Goal: Information Seeking & Learning: Learn about a topic

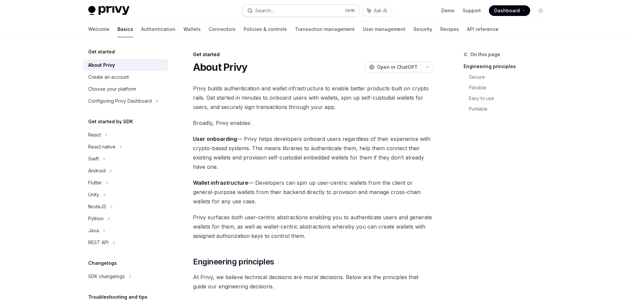
click at [311, 11] on button "Search... Ctrl K" at bounding box center [300, 11] width 116 height 12
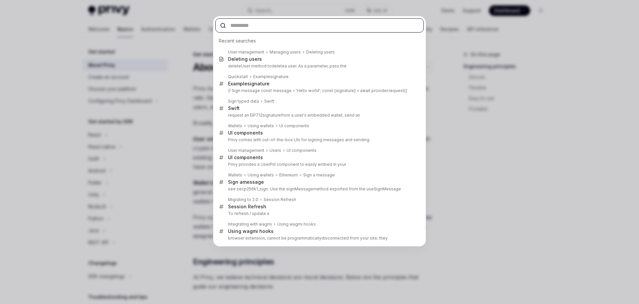
paste input "********"
type input "********"
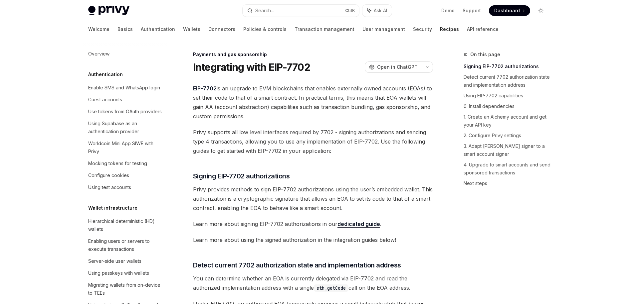
scroll to position [558, 0]
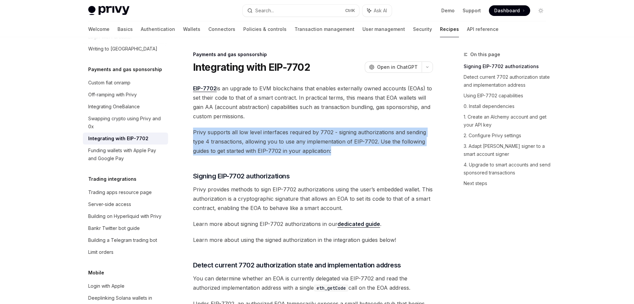
drag, startPoint x: 346, startPoint y: 153, endPoint x: 185, endPoint y: 128, distance: 162.2
click at [238, 152] on span "Privy supports all low level interfaces required by 7702 - signing authorizatio…" at bounding box center [313, 142] width 240 height 28
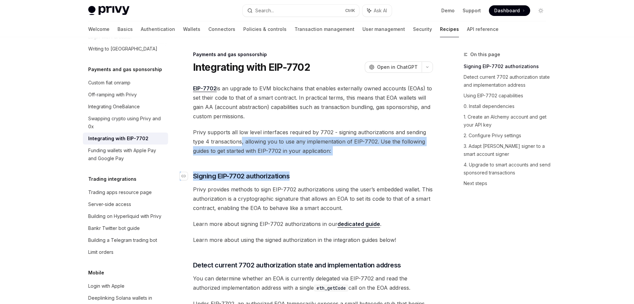
drag, startPoint x: 241, startPoint y: 144, endPoint x: 353, endPoint y: 176, distance: 116.5
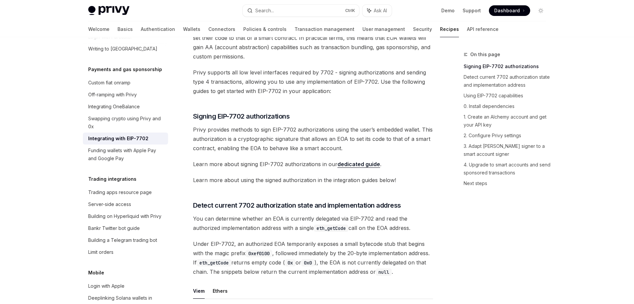
click at [299, 177] on span "Learn more about using the signed authorization in the integration guides below!" at bounding box center [313, 180] width 240 height 9
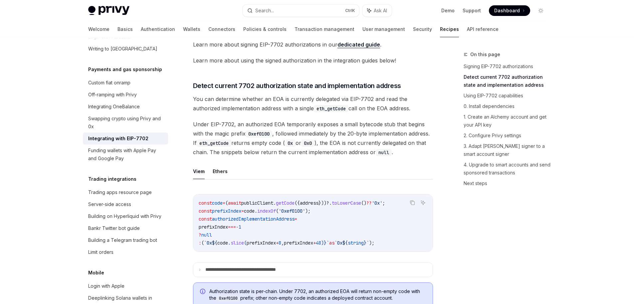
scroll to position [239, 0]
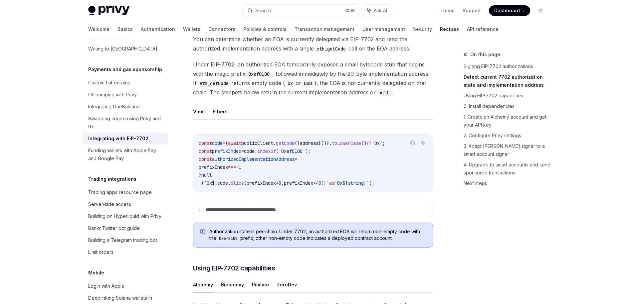
click at [232, 156] on code "const code = ( await publicClient . getCode ({ address }))?. toLowerCase () ?? …" at bounding box center [313, 163] width 228 height 48
click at [241, 146] on span "await" at bounding box center [234, 143] width 13 height 6
click at [267, 146] on span "publicClient" at bounding box center [257, 143] width 32 height 6
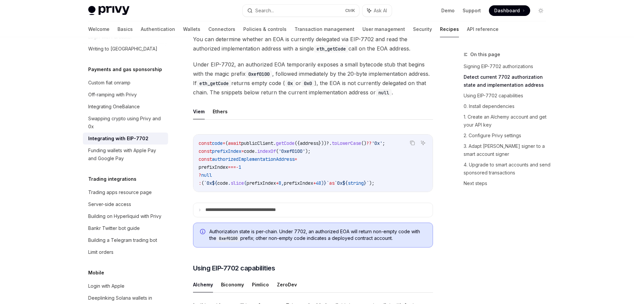
click at [294, 146] on span "getCode" at bounding box center [285, 143] width 19 height 6
drag, startPoint x: 231, startPoint y: 120, endPoint x: 222, endPoint y: 119, distance: 8.7
click at [222, 119] on ul "Viem Ethers" at bounding box center [313, 112] width 240 height 16
click at [222, 119] on button "Ethers" at bounding box center [220, 112] width 15 height 16
click at [220, 119] on button "Ethers" at bounding box center [220, 112] width 15 height 16
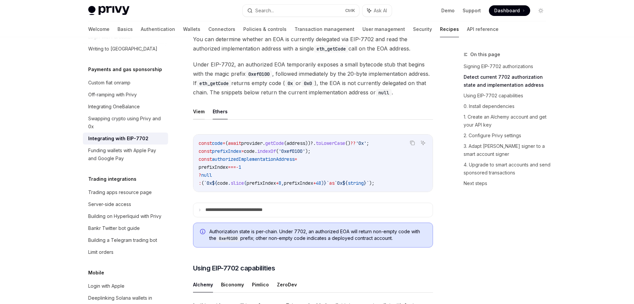
click at [197, 117] on button "Viem" at bounding box center [199, 112] width 12 height 16
click at [214, 119] on button "Ethers" at bounding box center [220, 112] width 15 height 16
click at [196, 119] on button "Viem" at bounding box center [199, 112] width 12 height 16
click at [213, 119] on button "Ethers" at bounding box center [220, 112] width 15 height 16
click at [196, 119] on button "Viem" at bounding box center [199, 112] width 12 height 16
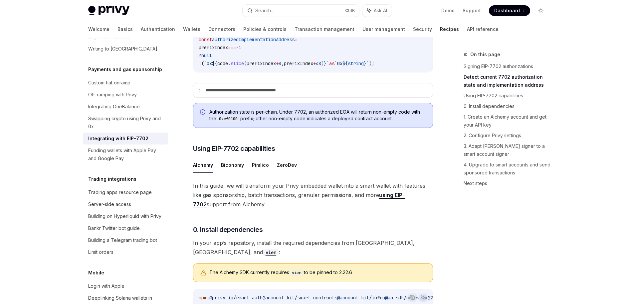
scroll to position [419, 0]
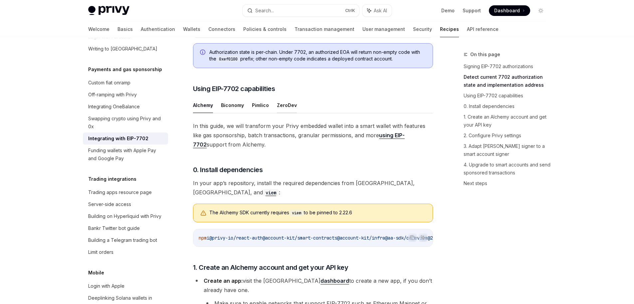
click at [284, 113] on button "ZeroDev" at bounding box center [287, 105] width 20 height 16
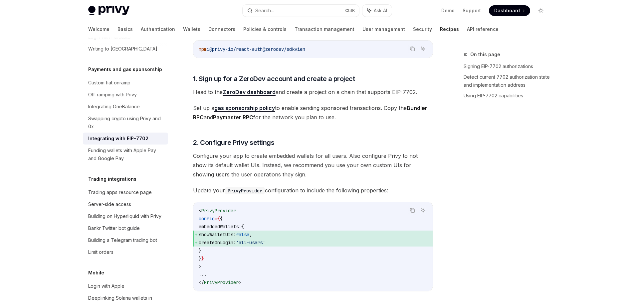
scroll to position [659, 0]
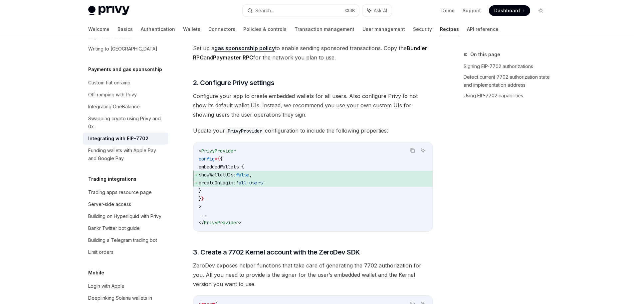
click at [230, 174] on span "showWalletUIs:" at bounding box center [217, 175] width 37 height 6
click at [260, 182] on span "'all-users'" at bounding box center [250, 183] width 29 height 6
click at [236, 175] on span "showWalletUIs:" at bounding box center [217, 175] width 37 height 6
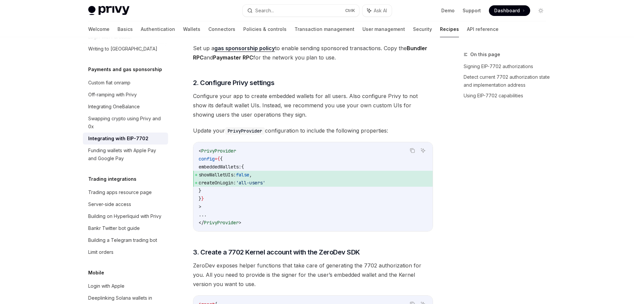
click at [222, 179] on span "createOnLogin: 'all-users'" at bounding box center [313, 183] width 228 height 8
click at [228, 182] on span "createOnLogin:" at bounding box center [217, 183] width 37 height 6
click at [265, 198] on code "< PrivyProvider config = { { embeddedWallets: { showWalletUIs: false , createOn…" at bounding box center [313, 187] width 228 height 80
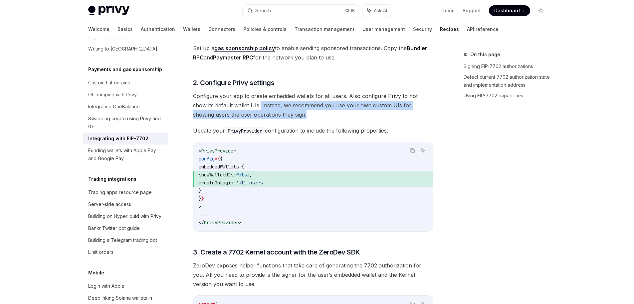
drag, startPoint x: 245, startPoint y: 104, endPoint x: 277, endPoint y: 113, distance: 33.4
click at [277, 113] on span "Configure your app to create embedded wallets for all users. Also configure Pri…" at bounding box center [313, 105] width 240 height 28
click at [276, 118] on span "Configure your app to create embedded wallets for all users. Also configure Pri…" at bounding box center [313, 105] width 240 height 28
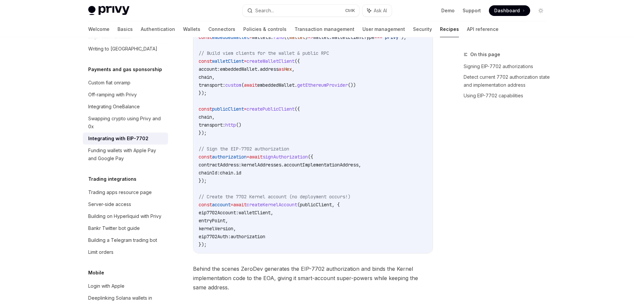
scroll to position [1137, 0]
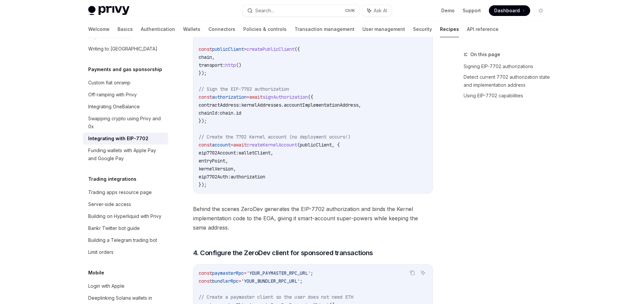
click at [216, 151] on span "eip7702Account:" at bounding box center [219, 153] width 40 height 6
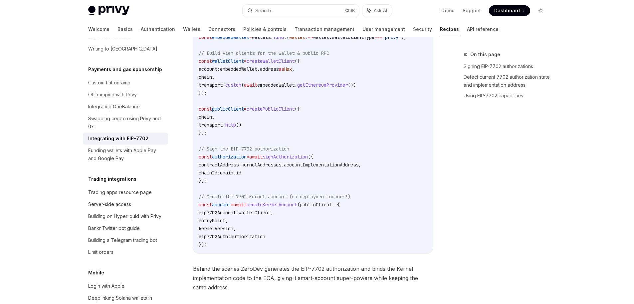
click at [281, 165] on span "kernelAddresses" at bounding box center [261, 165] width 40 height 6
click at [303, 165] on span "accountImplementationAddress" at bounding box center [321, 165] width 74 height 6
click at [303, 164] on span "accountImplementationAddress" at bounding box center [321, 165] width 74 height 6
click at [211, 149] on span "// Sign the EIP-7702 authorization" at bounding box center [244, 149] width 90 height 6
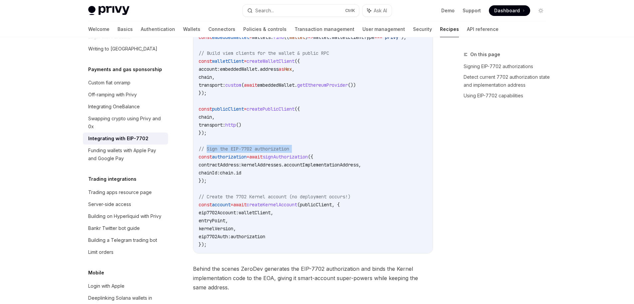
drag, startPoint x: 211, startPoint y: 149, endPoint x: 309, endPoint y: 148, distance: 98.8
click at [309, 148] on code "import { createZeroDevPaymasterClient , createKernelAccountClient , createKerne…" at bounding box center [318, 65] width 239 height 367
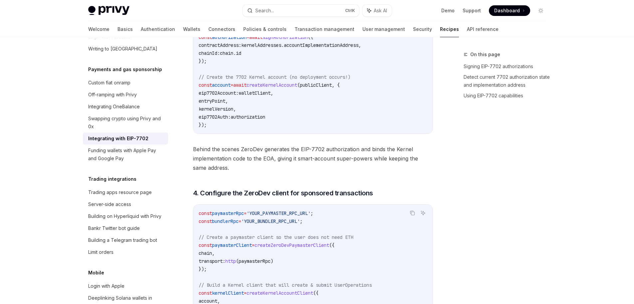
scroll to position [1317, 0]
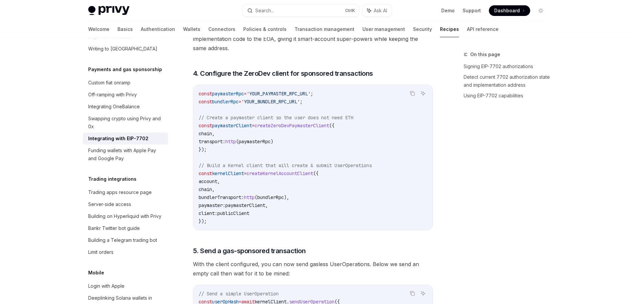
click at [268, 176] on span "createKernelAccountClient" at bounding box center [279, 174] width 67 height 6
click at [256, 188] on code "const paymasterRpc = 'YOUR_PAYMASTER_RPC_URL' ; const bundlerRpc = 'YOUR_BUNDLE…" at bounding box center [313, 158] width 228 height 136
click at [240, 207] on span "paymasterClient" at bounding box center [245, 206] width 40 height 6
click at [235, 217] on span "publicClient" at bounding box center [233, 214] width 32 height 6
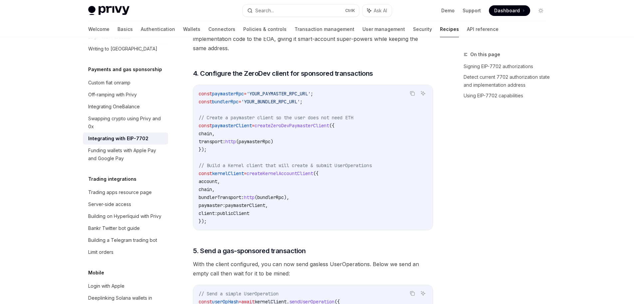
click at [227, 177] on span "kernelClient" at bounding box center [228, 174] width 32 height 6
click at [232, 197] on code "const paymasterRpc = 'YOUR_PAYMASTER_RPC_URL' ; const bundlerRpc = 'YOUR_BUNDLE…" at bounding box center [313, 158] width 228 height 136
click at [253, 199] on span "http" at bounding box center [249, 198] width 11 height 6
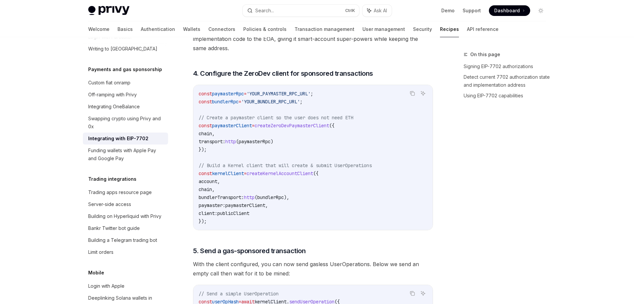
click at [253, 208] on span "paymasterClient" at bounding box center [245, 206] width 40 height 6
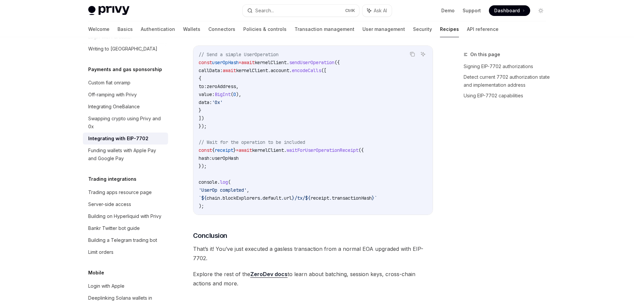
scroll to position [1497, 0]
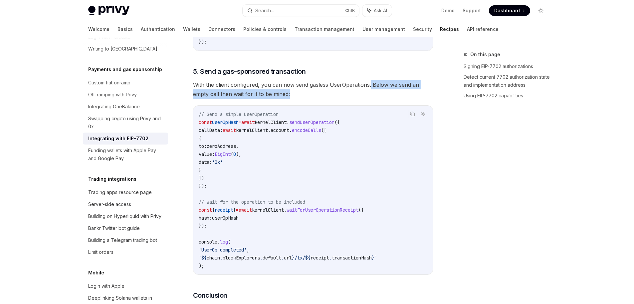
drag, startPoint x: 294, startPoint y: 100, endPoint x: 369, endPoint y: 90, distance: 75.8
click at [369, 90] on span "With the client configured, you can now send gasless UserOperations. Below we s…" at bounding box center [313, 89] width 240 height 19
click at [305, 150] on code "// Send a simple UserOperation const userOpHash = await kernelClient . sendUser…" at bounding box center [313, 190] width 228 height 160
click at [322, 210] on code "// Send a simple UserOperation const userOpHash = await kernelClient . sendUser…" at bounding box center [313, 190] width 228 height 160
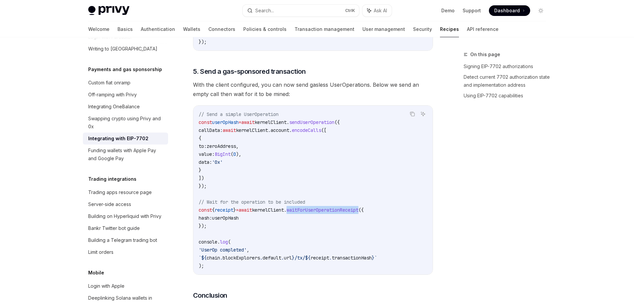
click at [322, 210] on code "// Send a simple UserOperation const userOpHash = await kernelClient . sendUser…" at bounding box center [313, 190] width 228 height 160
click at [307, 216] on code "// Send a simple UserOperation const userOpHash = await kernelClient . sendUser…" at bounding box center [313, 190] width 228 height 160
click at [307, 217] on code "// Send a simple UserOperation const userOpHash = await kernelClient . sendUser…" at bounding box center [313, 190] width 228 height 160
click at [302, 213] on span "waitForUserOperationReceipt" at bounding box center [322, 210] width 72 height 6
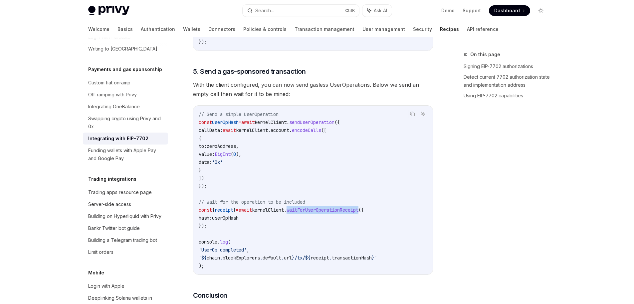
scroll to position [1557, 0]
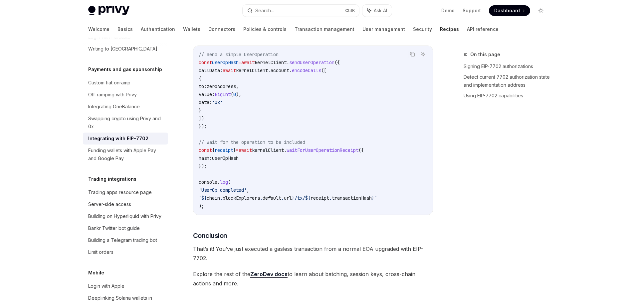
click at [234, 159] on span "userOpHash" at bounding box center [225, 158] width 27 height 6
click at [253, 165] on code "// Send a simple UserOperation const userOpHash = await kernelClient . sendUser…" at bounding box center [313, 131] width 228 height 160
click at [263, 156] on code "// Send a simple UserOperation const userOpHash = await kernelClient . sendUser…" at bounding box center [313, 131] width 228 height 160
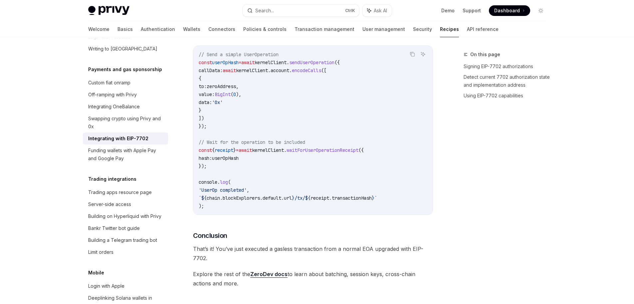
click at [270, 153] on span "kernelClient" at bounding box center [268, 150] width 32 height 6
click at [341, 183] on code "// Send a simple UserOperation const userOpHash = await kernelClient . sendUser…" at bounding box center [313, 131] width 228 height 160
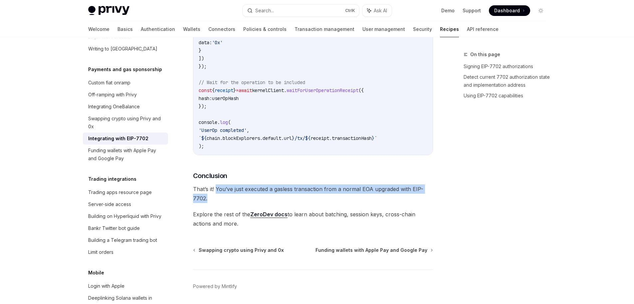
drag, startPoint x: 225, startPoint y: 204, endPoint x: 216, endPoint y: 195, distance: 12.9
click at [216, 195] on span "That’s it! You’ve just executed a gasless transaction from a normal EOA upgrade…" at bounding box center [313, 194] width 240 height 19
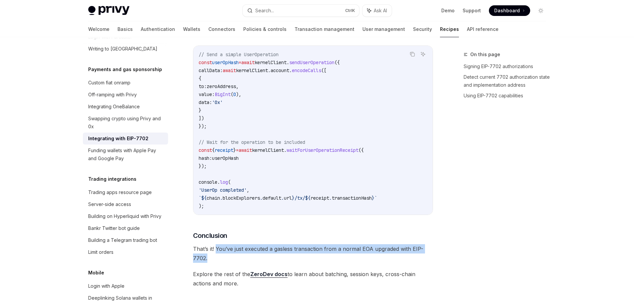
scroll to position [1497, 0]
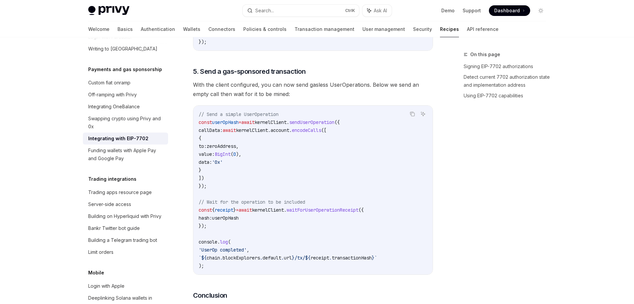
click at [352, 196] on code "// Send a simple UserOperation const userOpHash = await kernelClient . sendUser…" at bounding box center [313, 190] width 228 height 160
click at [223, 164] on span "'0x'" at bounding box center [217, 162] width 11 height 6
click at [281, 175] on code "// Send a simple UserOperation const userOpHash = await kernelClient . sendUser…" at bounding box center [313, 190] width 228 height 160
click at [321, 133] on span "encodeCalls" at bounding box center [306, 130] width 29 height 6
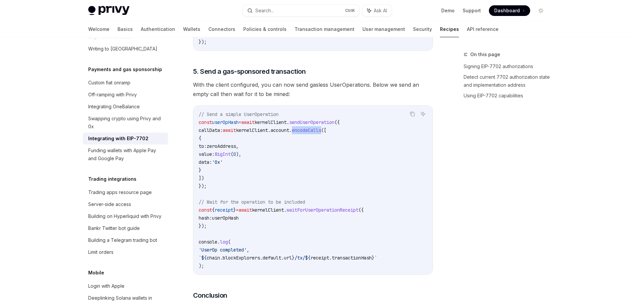
click at [321, 133] on span "encodeCalls" at bounding box center [306, 130] width 29 height 6
drag, startPoint x: 342, startPoint y: 135, endPoint x: 207, endPoint y: 181, distance: 142.9
click at [207, 181] on code "// Send a simple UserOperation const userOpHash = await kernelClient . sendUser…" at bounding box center [313, 190] width 228 height 160
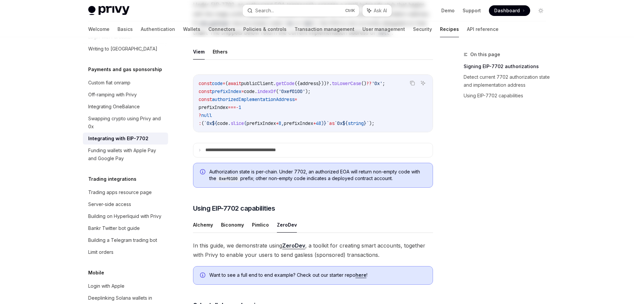
scroll to position [0, 0]
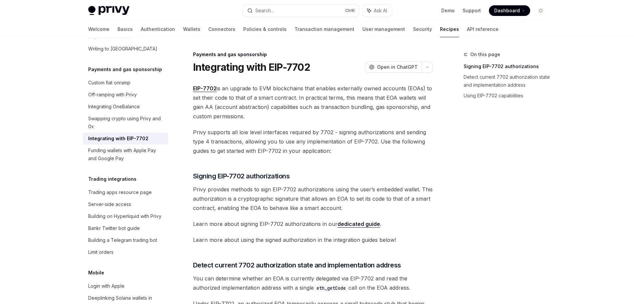
click at [406, 190] on span "Privy provides methods to sign EIP-7702 authorizations using the user’s embedde…" at bounding box center [313, 199] width 240 height 28
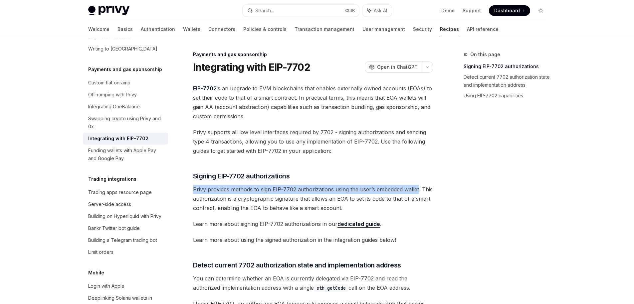
drag, startPoint x: 406, startPoint y: 190, endPoint x: 204, endPoint y: 192, distance: 202.2
click at [204, 192] on span "Privy provides methods to sign EIP-7702 authorizations using the user’s embedde…" at bounding box center [313, 199] width 240 height 28
click at [200, 193] on div at bounding box center [200, 193] width 0 height 0
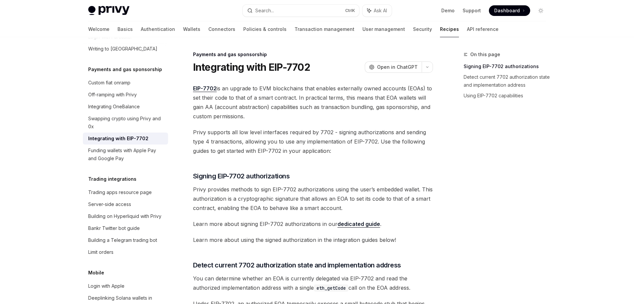
click at [412, 205] on span "Privy provides methods to sign EIP-7702 authorizations using the user’s embedde…" at bounding box center [313, 199] width 240 height 28
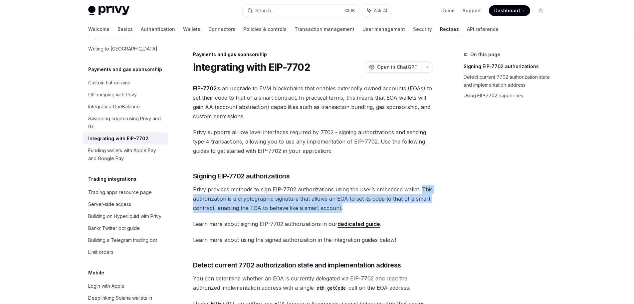
drag, startPoint x: 412, startPoint y: 204, endPoint x: 420, endPoint y: 191, distance: 16.1
click at [420, 191] on span "Privy provides methods to sign EIP-7702 authorizations using the user’s embedde…" at bounding box center [313, 199] width 240 height 28
click at [416, 177] on div at bounding box center [416, 177] width 0 height 0
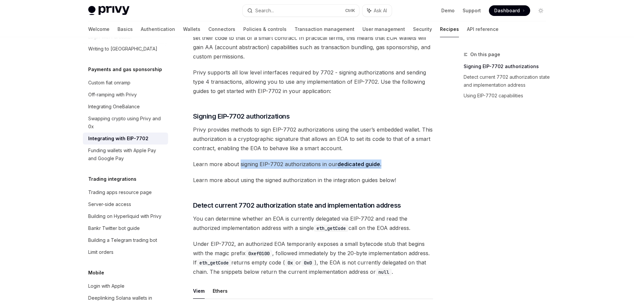
drag, startPoint x: 390, startPoint y: 165, endPoint x: 240, endPoint y: 160, distance: 150.1
click at [240, 160] on span "Learn more about signing EIP-7702 authorizations in our dedicated guide ." at bounding box center [313, 164] width 240 height 9
click at [365, 165] on link "dedicated guide" at bounding box center [358, 164] width 43 height 7
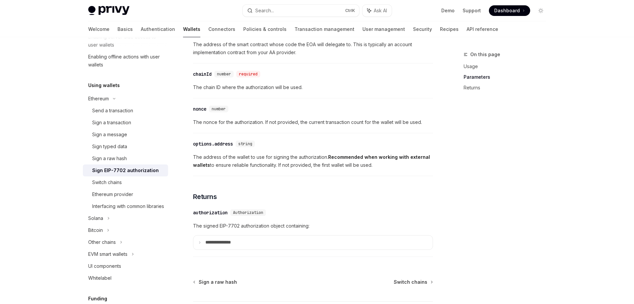
scroll to position [596, 0]
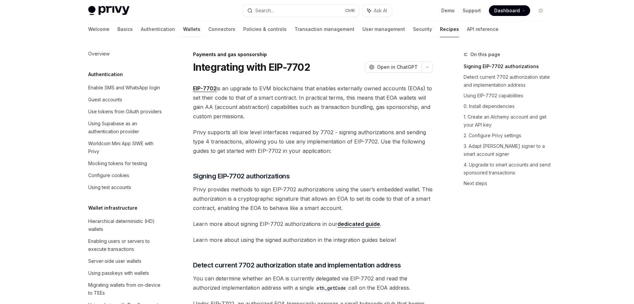
click at [183, 31] on link "Wallets" at bounding box center [191, 29] width 17 height 16
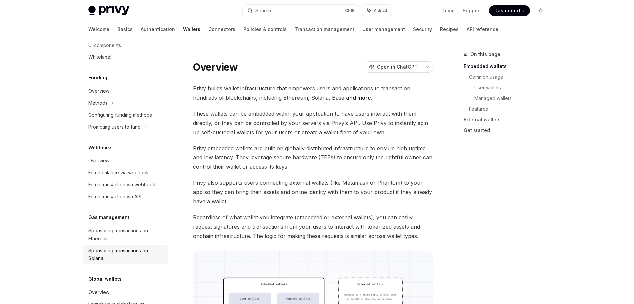
scroll to position [271, 0]
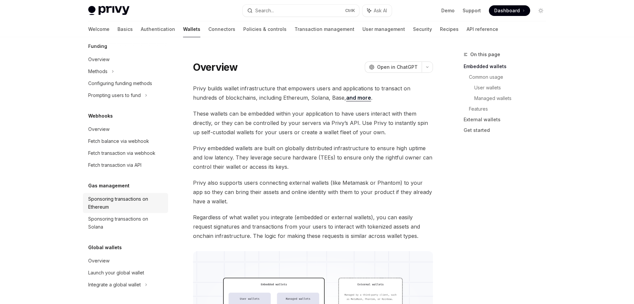
click at [126, 201] on div "Sponsoring transactions on Ethereum" at bounding box center [126, 203] width 76 height 16
type textarea "*"
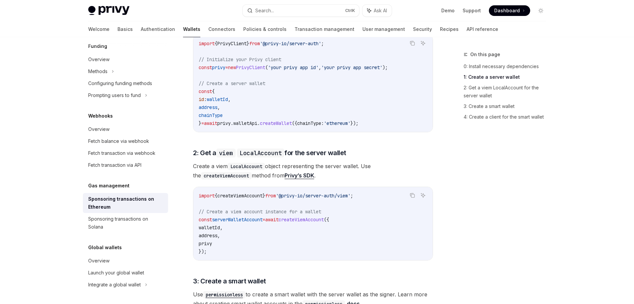
scroll to position [479, 0]
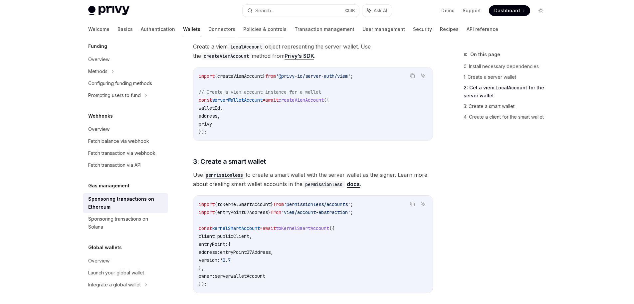
click at [514, 232] on div "On this page 0: Install necessary dependencies 1: Create a server wallet 2: Get…" at bounding box center [500, 178] width 101 height 254
click at [291, 13] on button "Search... Ctrl K" at bounding box center [300, 11] width 116 height 12
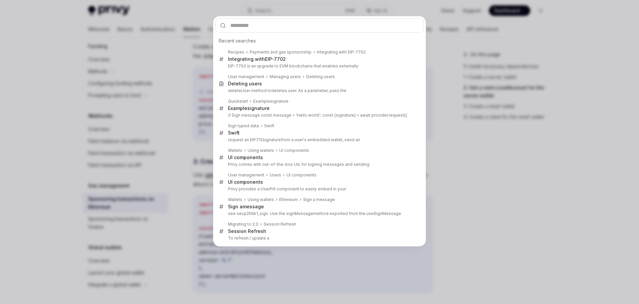
type input "***"
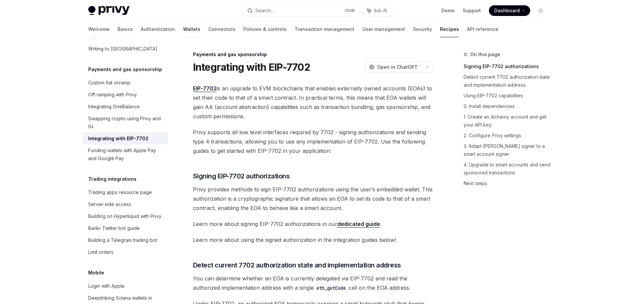
click at [183, 28] on link "Wallets" at bounding box center [191, 29] width 17 height 16
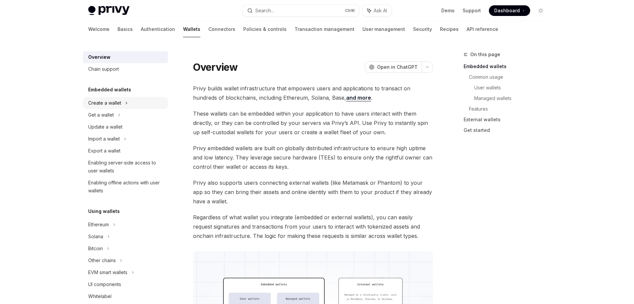
click at [114, 108] on div "Create a wallet" at bounding box center [125, 103] width 85 height 12
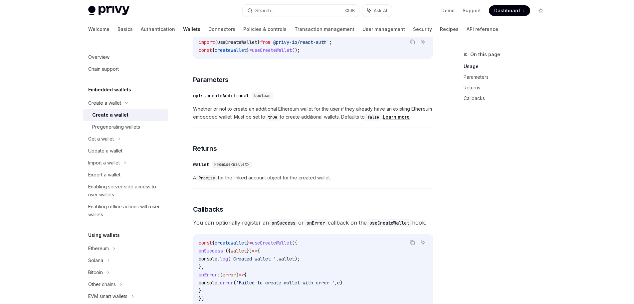
scroll to position [492, 0]
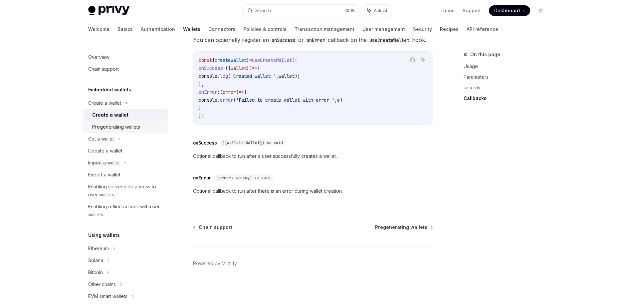
click at [130, 126] on div "Pregenerating wallets" at bounding box center [116, 127] width 48 height 8
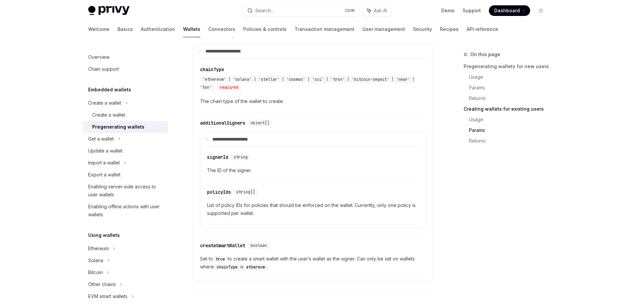
scroll to position [1230, 0]
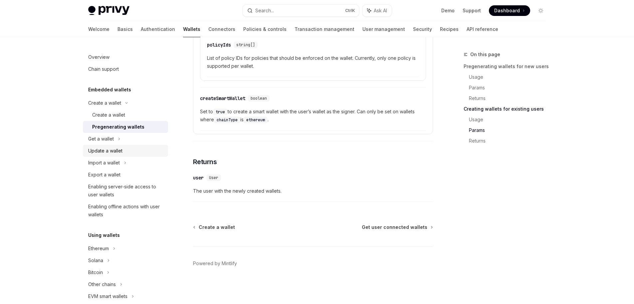
click at [124, 147] on link "Update a wallet" at bounding box center [125, 151] width 85 height 12
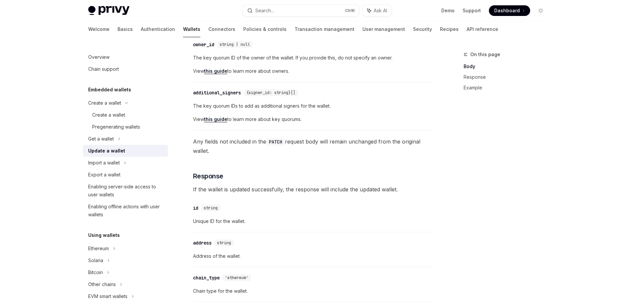
scroll to position [539, 0]
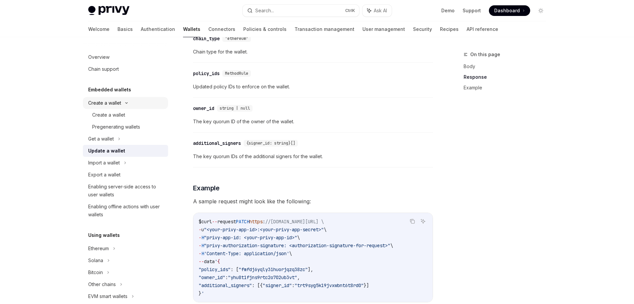
click at [121, 105] on div "Create a wallet" at bounding box center [125, 103] width 85 height 12
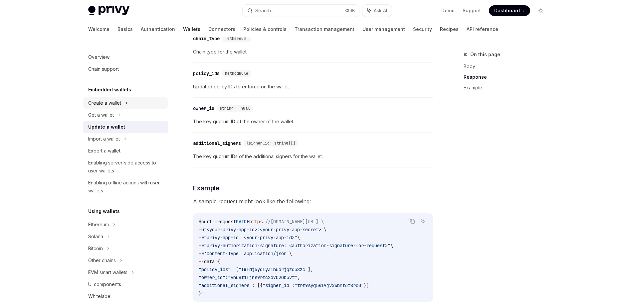
click at [121, 105] on div "Create a wallet" at bounding box center [125, 103] width 85 height 12
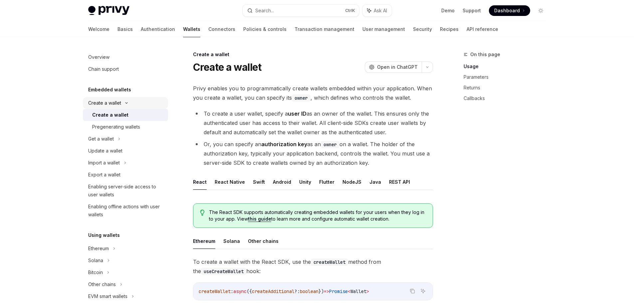
click at [128, 110] on link "Create a wallet" at bounding box center [125, 115] width 85 height 12
drag, startPoint x: 374, startPoint y: 113, endPoint x: 394, endPoint y: 132, distance: 27.5
click at [394, 132] on li "To create a user wallet, specify a user ID as an owner of the wallet. This ensu…" at bounding box center [313, 123] width 240 height 28
click at [389, 136] on div at bounding box center [389, 136] width 0 height 0
drag, startPoint x: 403, startPoint y: 166, endPoint x: 186, endPoint y: 143, distance: 218.1
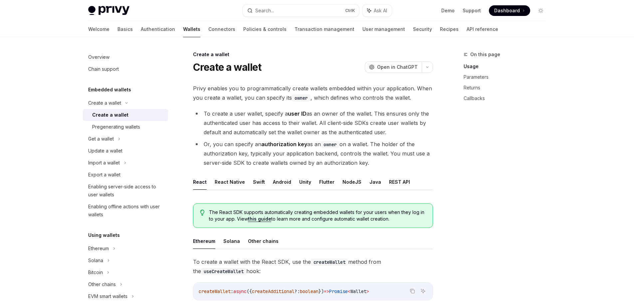
click at [182, 132] on div at bounding box center [182, 132] width 0 height 0
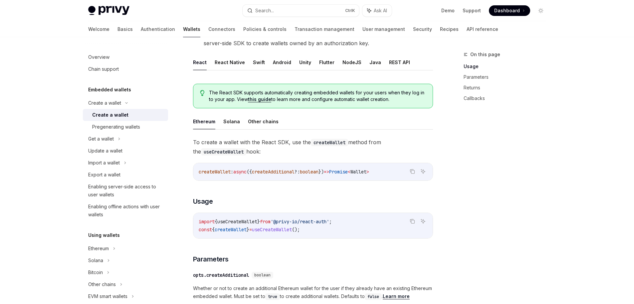
click at [496, 213] on div "On this page Usage Parameters Returns Callbacks" at bounding box center [500, 178] width 101 height 254
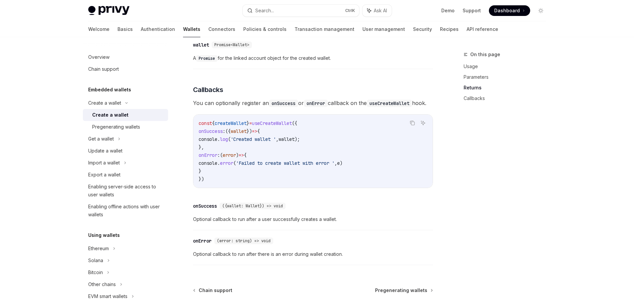
scroll to position [492, 0]
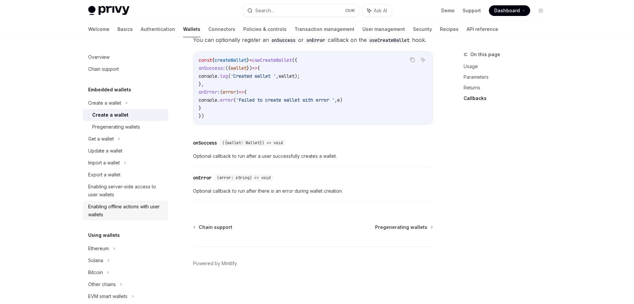
click at [115, 209] on div "Enabling offline actions with user wallets" at bounding box center [126, 211] width 76 height 16
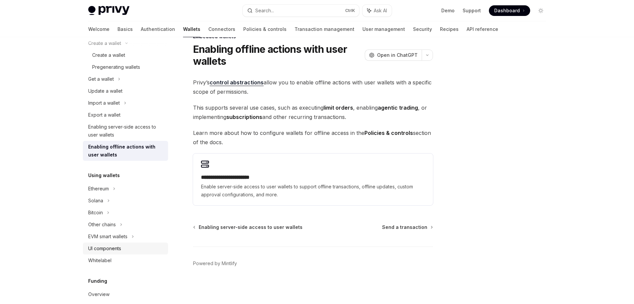
scroll to position [120, 0]
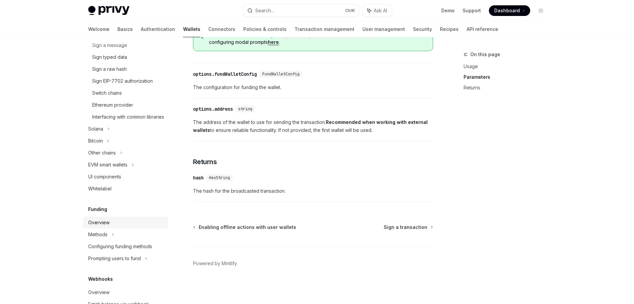
scroll to position [180, 0]
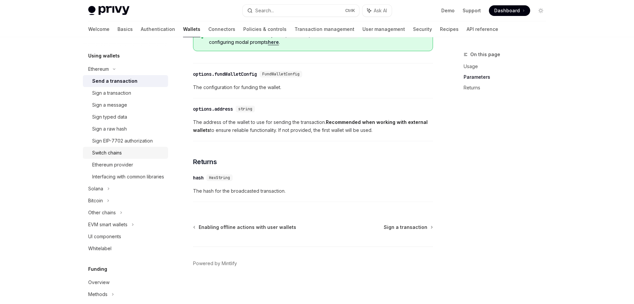
click at [136, 150] on div "Switch chains" at bounding box center [128, 153] width 72 height 8
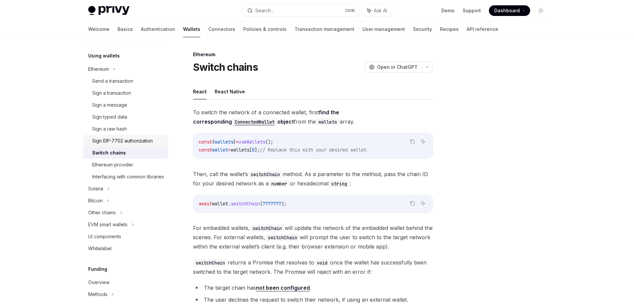
click at [137, 144] on div "Sign EIP-7702 authorization" at bounding box center [122, 141] width 61 height 8
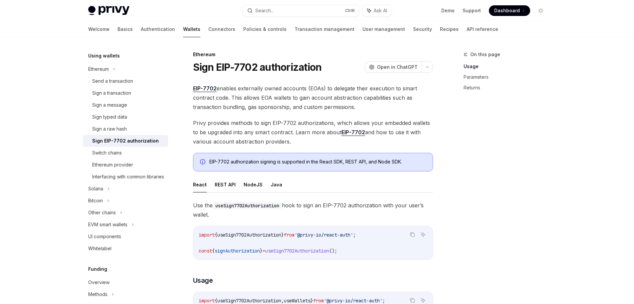
drag, startPoint x: 370, startPoint y: 108, endPoint x: 230, endPoint y: 102, distance: 139.8
click at [230, 102] on span "EIP-7702 enables externally owned accounts (EOAs) to delegate their execution t…" at bounding box center [313, 98] width 240 height 28
click at [226, 85] on div at bounding box center [226, 85] width 0 height 0
click at [527, 170] on div "On this page Usage Parameters Returns" at bounding box center [500, 178] width 101 height 254
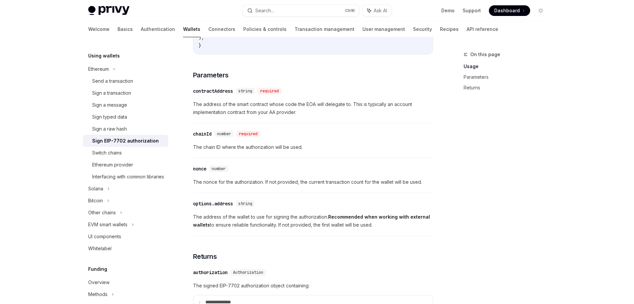
scroll to position [596, 0]
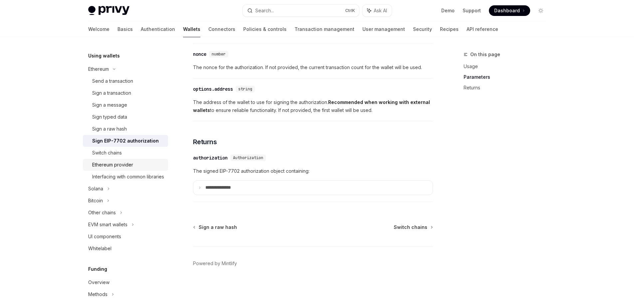
click at [136, 164] on div "Ethereum provider" at bounding box center [128, 165] width 72 height 8
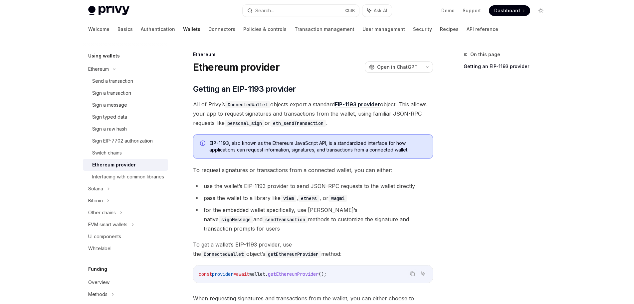
scroll to position [98, 0]
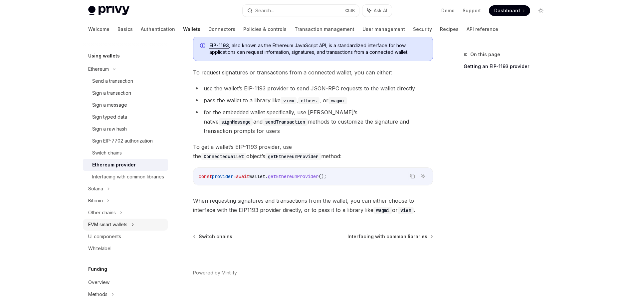
click at [133, 229] on icon at bounding box center [132, 225] width 3 height 8
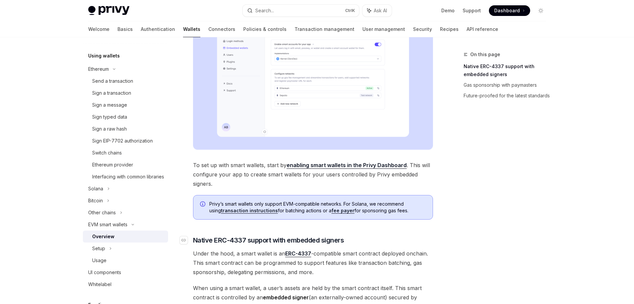
scroll to position [239, 0]
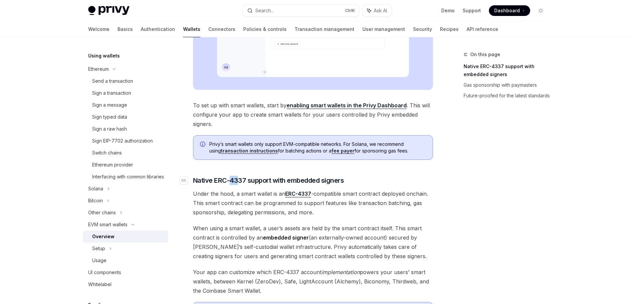
drag, startPoint x: 238, startPoint y: 177, endPoint x: 229, endPoint y: 180, distance: 9.4
click at [229, 180] on span "Native ERC-4337 support with embedded signers" at bounding box center [268, 180] width 151 height 9
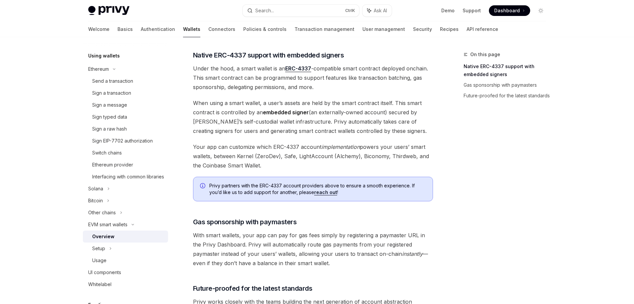
click at [222, 66] on span "Under the hood, a smart wallet is an ERC-4337 -compatible smart contract deploy…" at bounding box center [313, 78] width 240 height 28
drag, startPoint x: 216, startPoint y: 58, endPoint x: 247, endPoint y: 55, distance: 31.1
click at [247, 55] on span "Native ERC-4337 support with embedded signers" at bounding box center [268, 55] width 151 height 9
click at [244, 54] on span "Native ERC-4337 support with embedded signers" at bounding box center [268, 55] width 151 height 9
drag, startPoint x: 244, startPoint y: 54, endPoint x: 231, endPoint y: 55, distance: 12.3
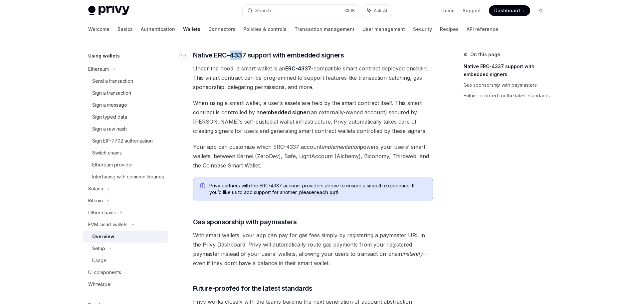
click at [231, 55] on span "Native ERC-4337 support with embedded signers" at bounding box center [268, 55] width 151 height 9
click at [233, 55] on span "Native ERC-4337 support with embedded signers" at bounding box center [268, 55] width 151 height 9
drag, startPoint x: 233, startPoint y: 55, endPoint x: 223, endPoint y: 55, distance: 9.7
click at [223, 55] on span "Native ERC-4337 support with embedded signers" at bounding box center [268, 55] width 151 height 9
drag, startPoint x: 356, startPoint y: 193, endPoint x: 409, endPoint y: 189, distance: 53.4
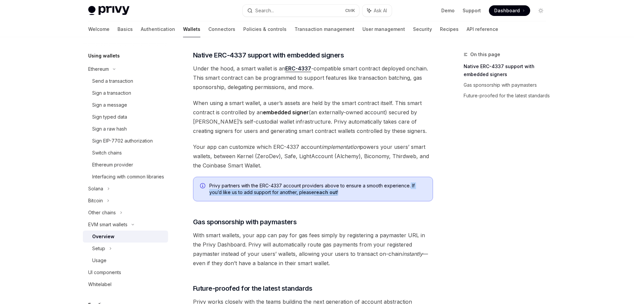
click at [409, 189] on span "Privy partners with the ERC-4337 account providers above to ensure a smooth exp…" at bounding box center [317, 189] width 217 height 13
click at [368, 214] on div "Privy makes it easy to create smart wallets for your users. Smart wallets are p…" at bounding box center [313, 27] width 240 height 616
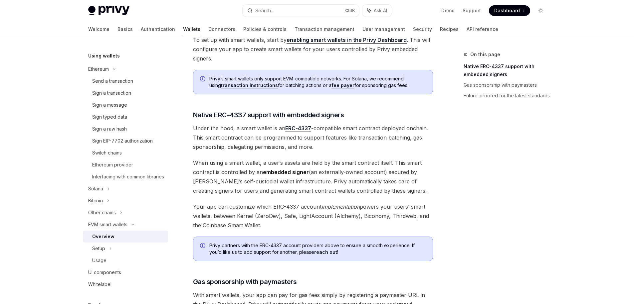
click at [302, 174] on strong "embedded signer" at bounding box center [286, 172] width 46 height 7
drag, startPoint x: 302, startPoint y: 174, endPoint x: 285, endPoint y: 174, distance: 16.6
click at [285, 174] on strong "embedded signer" at bounding box center [286, 172] width 46 height 7
click at [335, 175] on span "When using a smart wallet, a user’s assets are held by the smart contract itsel…" at bounding box center [313, 176] width 240 height 37
drag, startPoint x: 335, startPoint y: 175, endPoint x: 367, endPoint y: 174, distance: 32.3
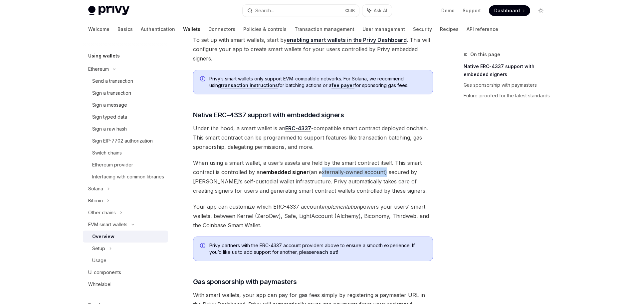
click at [367, 174] on span "When using a smart wallet, a user’s assets are held by the smart contract itsel…" at bounding box center [313, 176] width 240 height 37
click at [288, 182] on span "When using a smart wallet, a user’s assets are held by the smart contract itsel…" at bounding box center [313, 176] width 240 height 37
drag, startPoint x: 288, startPoint y: 182, endPoint x: 292, endPoint y: 183, distance: 4.7
click at [292, 183] on span "When using a smart wallet, a user’s assets are held by the smart contract itsel…" at bounding box center [313, 176] width 240 height 37
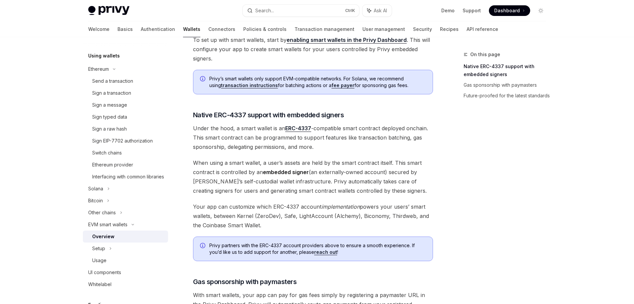
click at [298, 184] on span "When using a smart wallet, a user’s assets are held by the smart contract itsel…" at bounding box center [313, 176] width 240 height 37
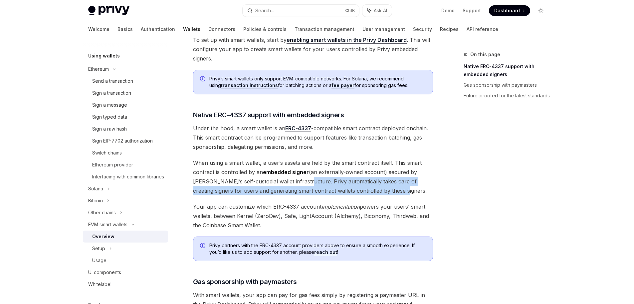
drag, startPoint x: 299, startPoint y: 184, endPoint x: 400, endPoint y: 193, distance: 101.8
click at [400, 193] on span "When using a smart wallet, a user’s assets are held by the smart contract itsel…" at bounding box center [313, 176] width 240 height 37
click at [396, 195] on div at bounding box center [396, 195] width 0 height 0
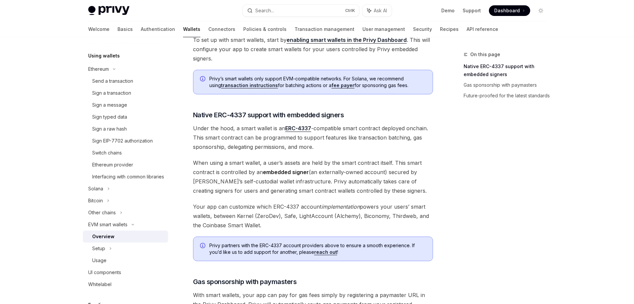
click at [399, 198] on div "Privy makes it easy to create smart wallets for your users. Smart wallets are p…" at bounding box center [313, 87] width 240 height 616
drag, startPoint x: 280, startPoint y: 224, endPoint x: 300, endPoint y: 225, distance: 20.0
click at [300, 225] on span "Your app can customize which ERC-4337 account implementation powers your users’…" at bounding box center [313, 216] width 240 height 28
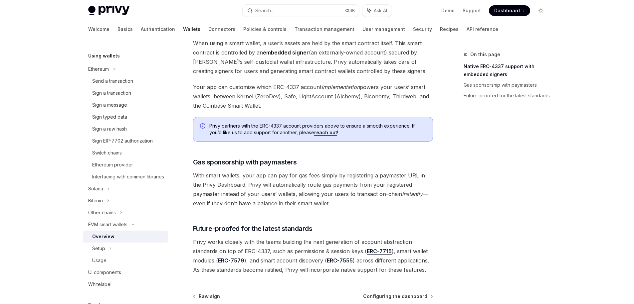
scroll to position [485, 0]
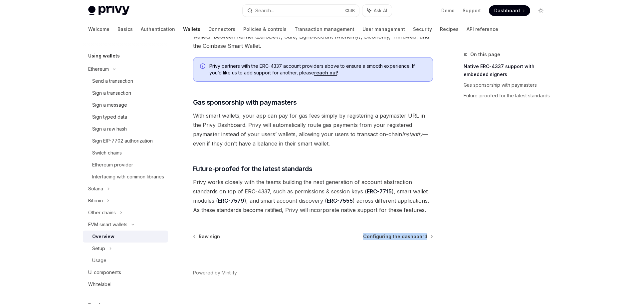
drag, startPoint x: 440, startPoint y: 216, endPoint x: 293, endPoint y: 217, distance: 147.3
click at [417, 209] on span "Privy works closely with the teams building the next generation of account abst…" at bounding box center [313, 196] width 240 height 37
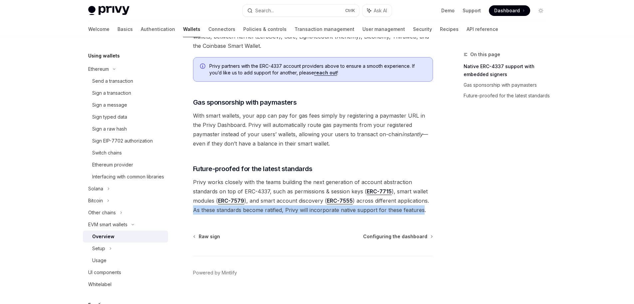
drag, startPoint x: 417, startPoint y: 209, endPoint x: 184, endPoint y: 215, distance: 233.5
click at [180, 214] on div at bounding box center [180, 214] width 0 height 0
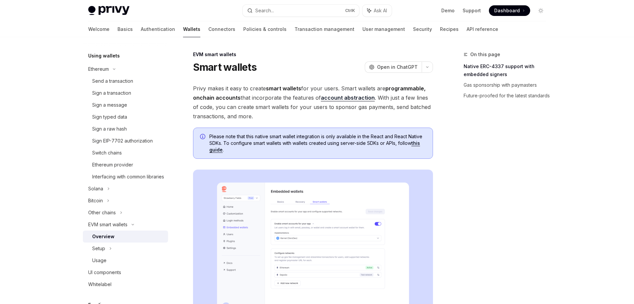
scroll to position [239, 0]
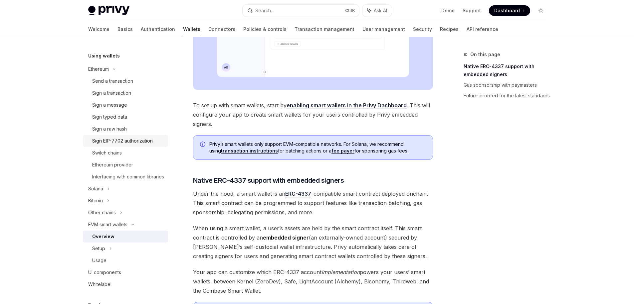
click at [148, 141] on div "Sign EIP-7702 authorization" at bounding box center [122, 141] width 61 height 8
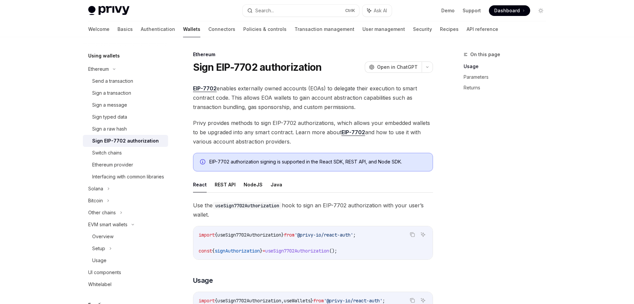
drag, startPoint x: 389, startPoint y: 112, endPoint x: 381, endPoint y: 106, distance: 10.1
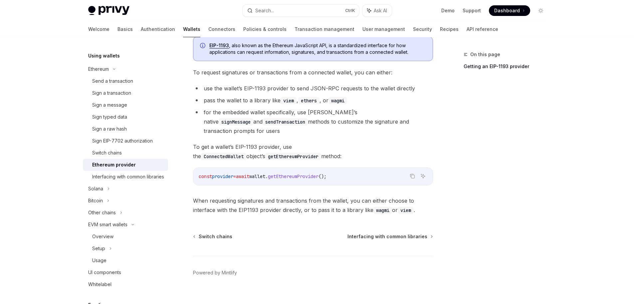
scroll to position [596, 0]
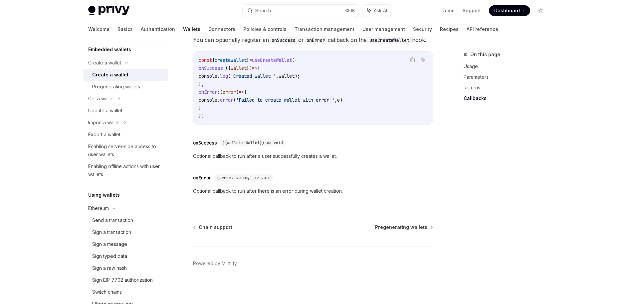
drag, startPoint x: 384, startPoint y: 106, endPoint x: 391, endPoint y: 107, distance: 7.1
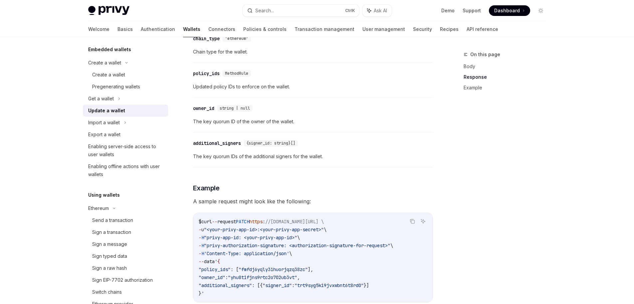
drag, startPoint x: 388, startPoint y: 106, endPoint x: 401, endPoint y: 96, distance: 16.4
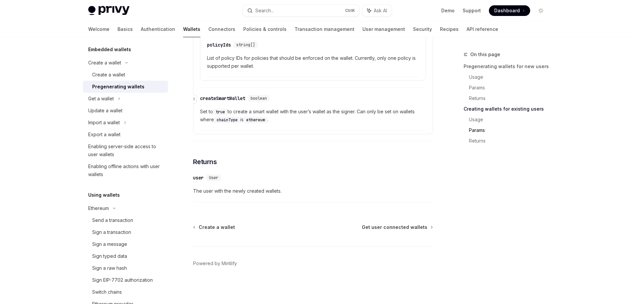
scroll to position [492, 0]
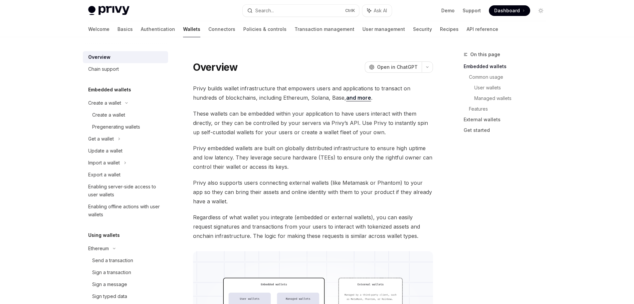
type textarea "*"
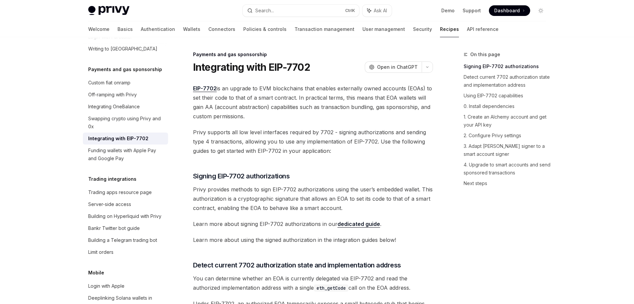
click at [344, 130] on span "Privy supports all low level interfaces required by 7702 - signing authorizatio…" at bounding box center [313, 142] width 240 height 28
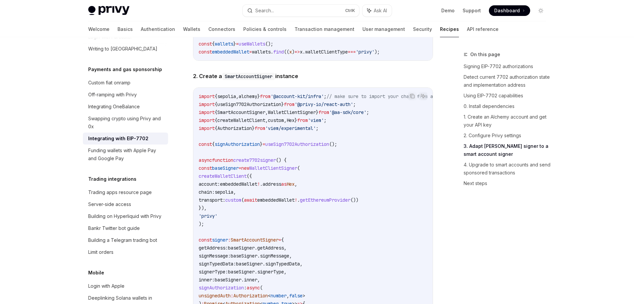
scroll to position [1197, 0]
